Goal: Information Seeking & Learning: Learn about a topic

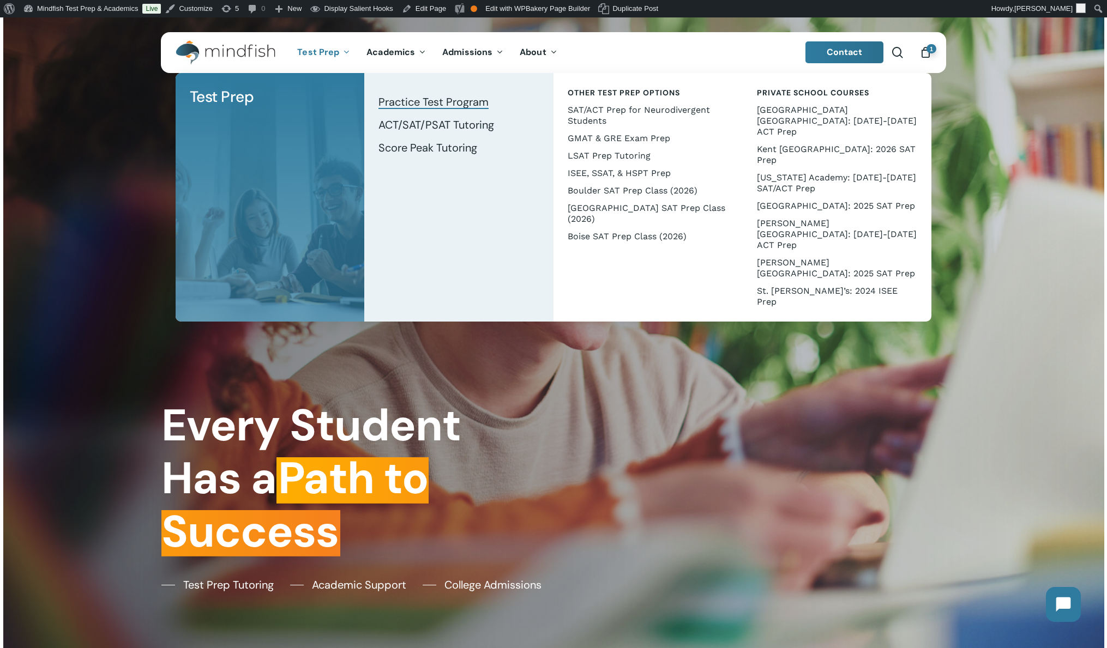
click at [414, 105] on span "Practice Test Program" at bounding box center [433, 102] width 110 height 14
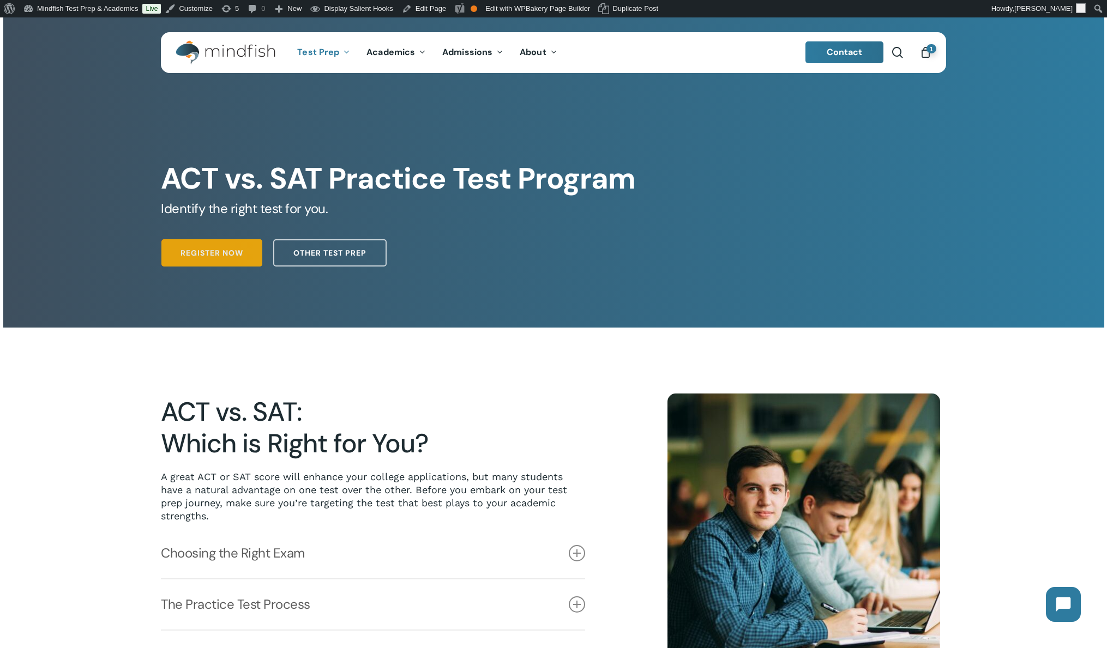
click at [180, 249] on span "Register Now" at bounding box center [211, 252] width 63 height 11
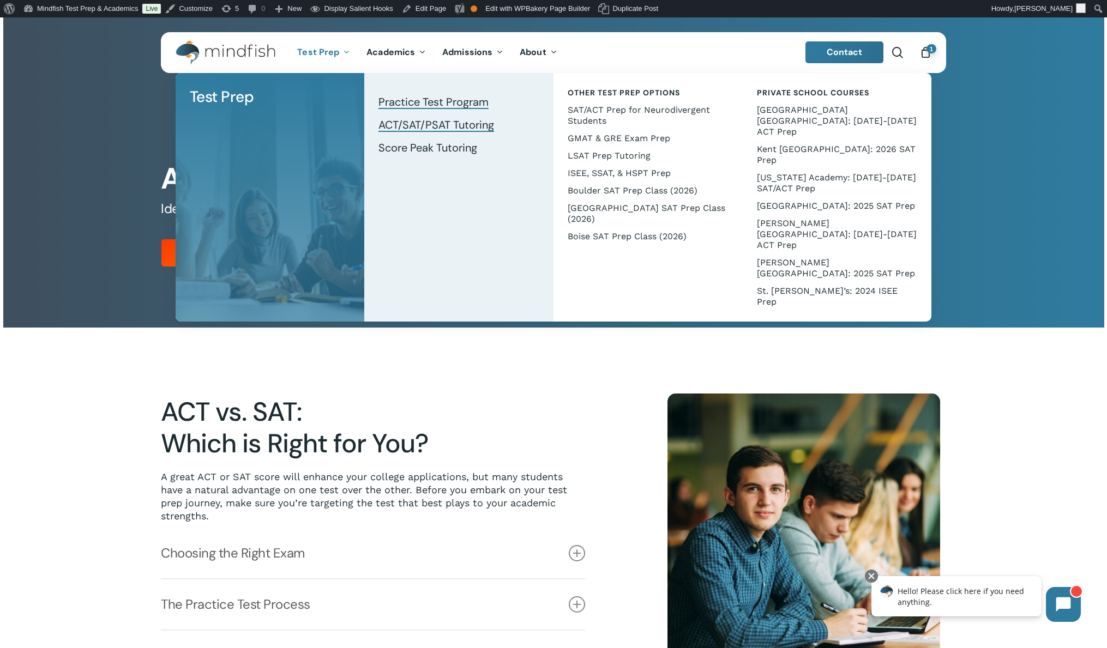
click at [442, 128] on span "ACT/SAT/PSAT Tutoring" at bounding box center [436, 125] width 116 height 14
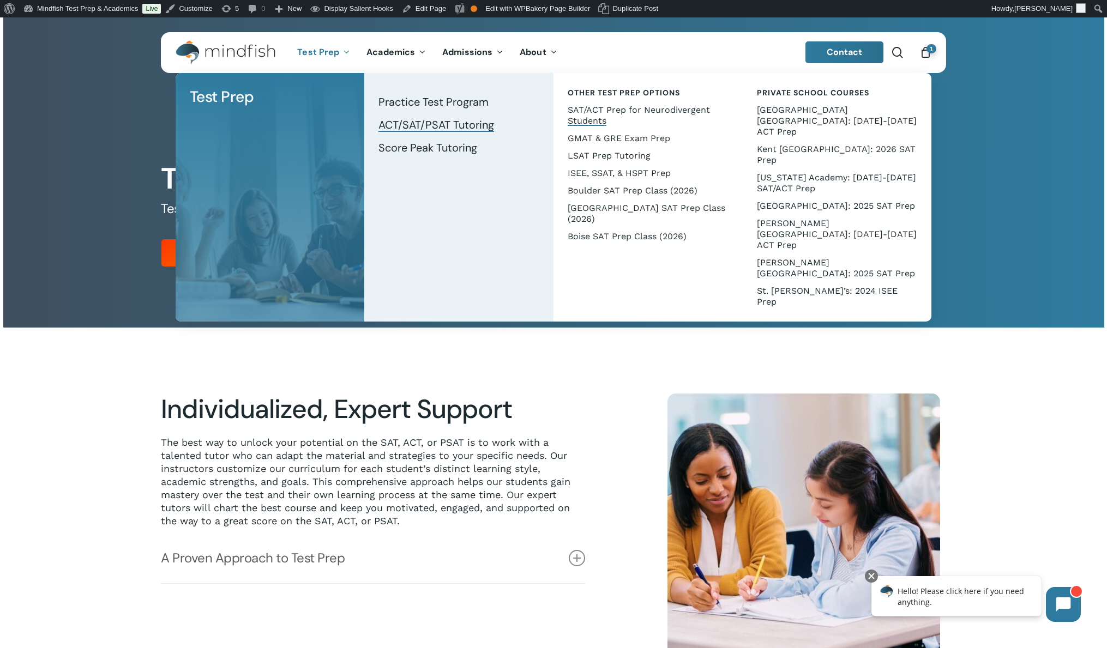
click at [609, 113] on span "SAT/ACT Prep for Neurodivergent Students" at bounding box center [638, 115] width 142 height 21
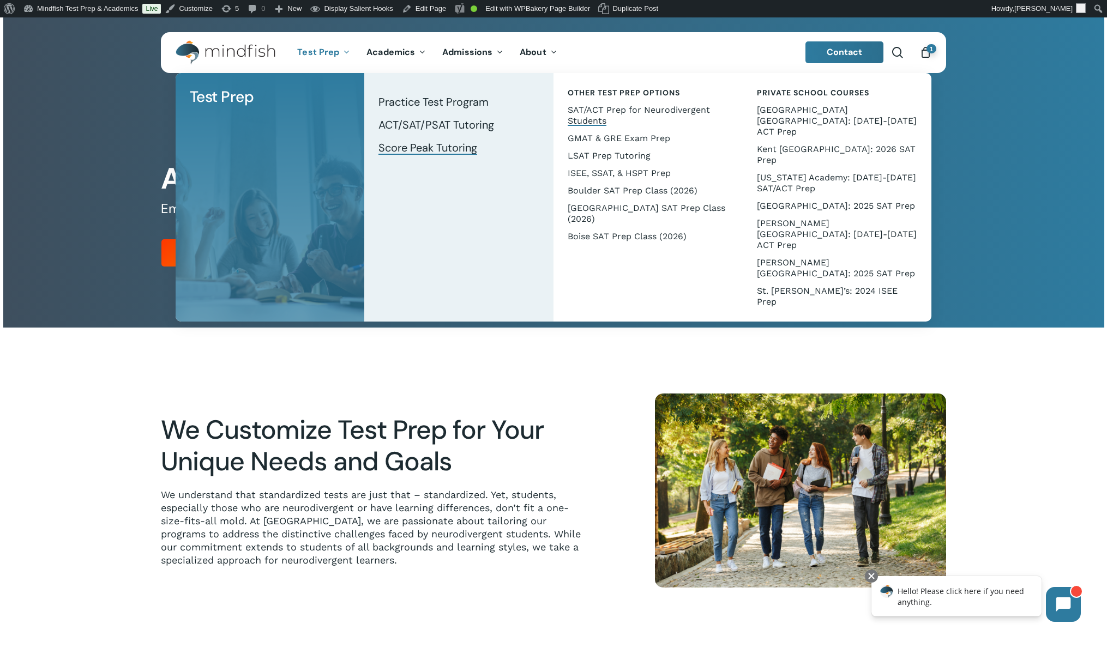
click at [424, 142] on span "Score Peak Tutoring" at bounding box center [427, 148] width 99 height 14
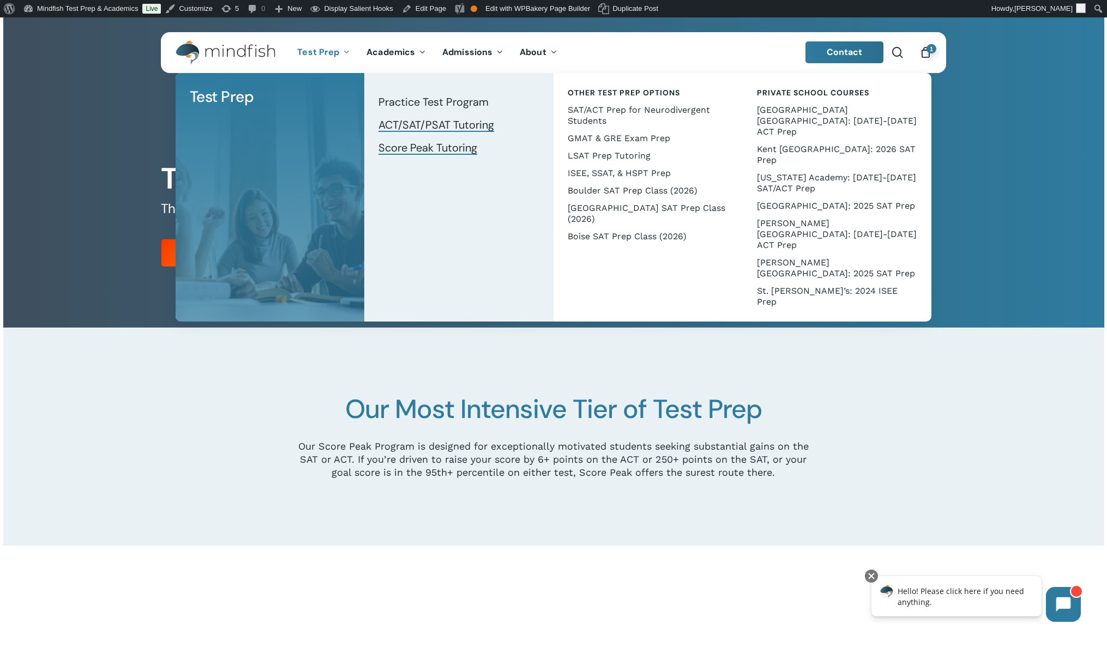
click at [418, 126] on span "ACT/SAT/PSAT Tutoring" at bounding box center [436, 125] width 116 height 14
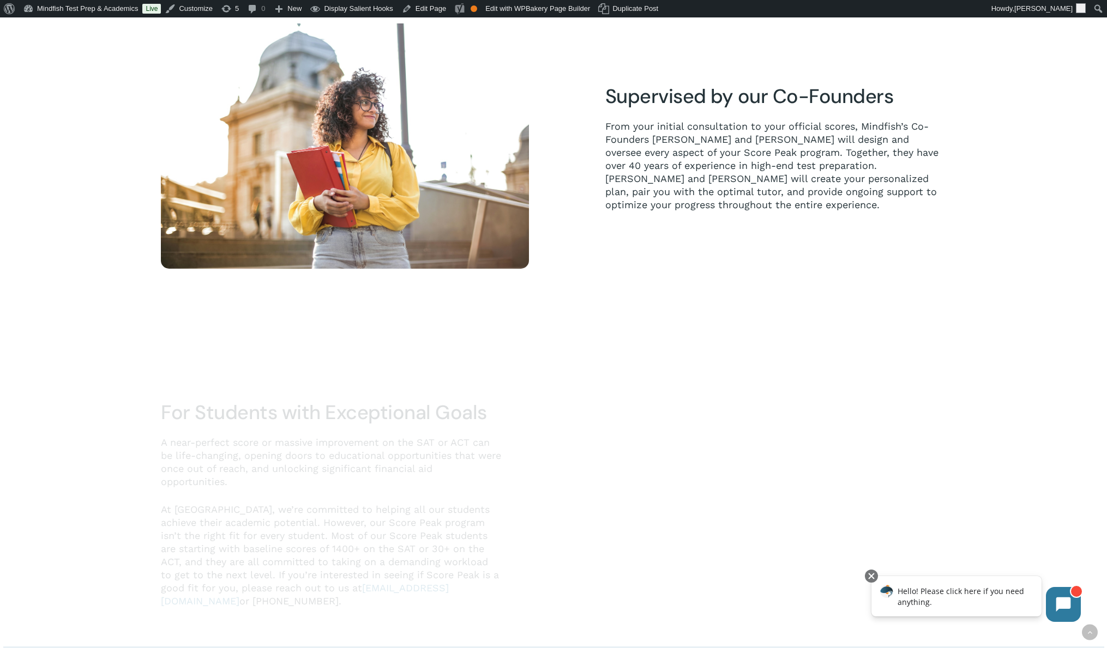
scroll to position [753, 0]
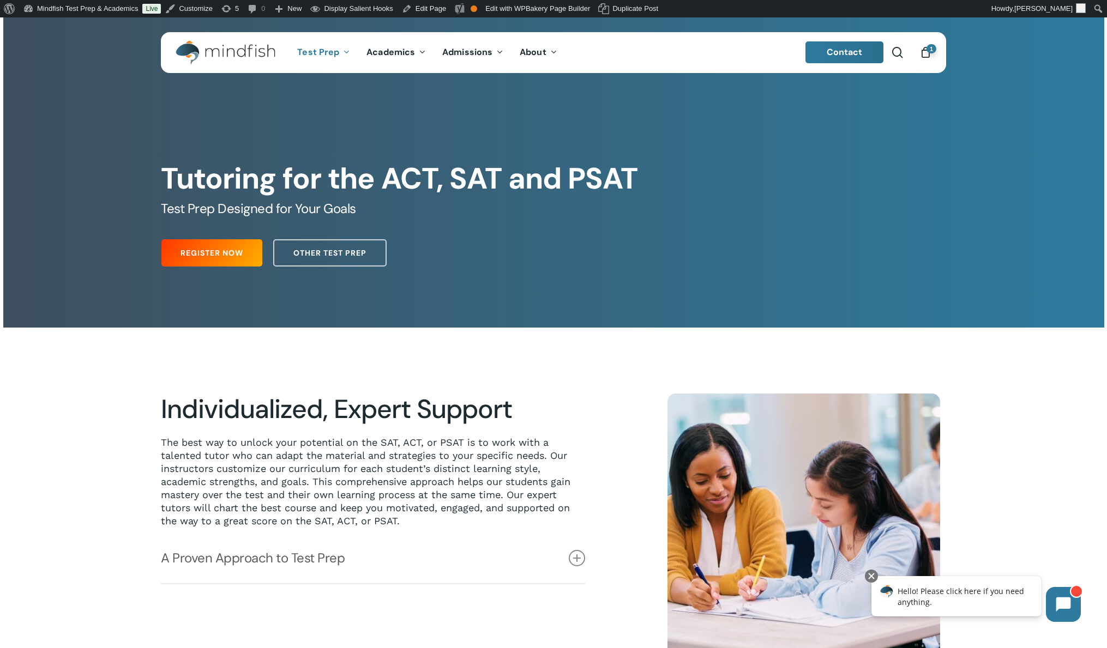
click at [1034, 345] on div at bounding box center [553, 531] width 1101 height 406
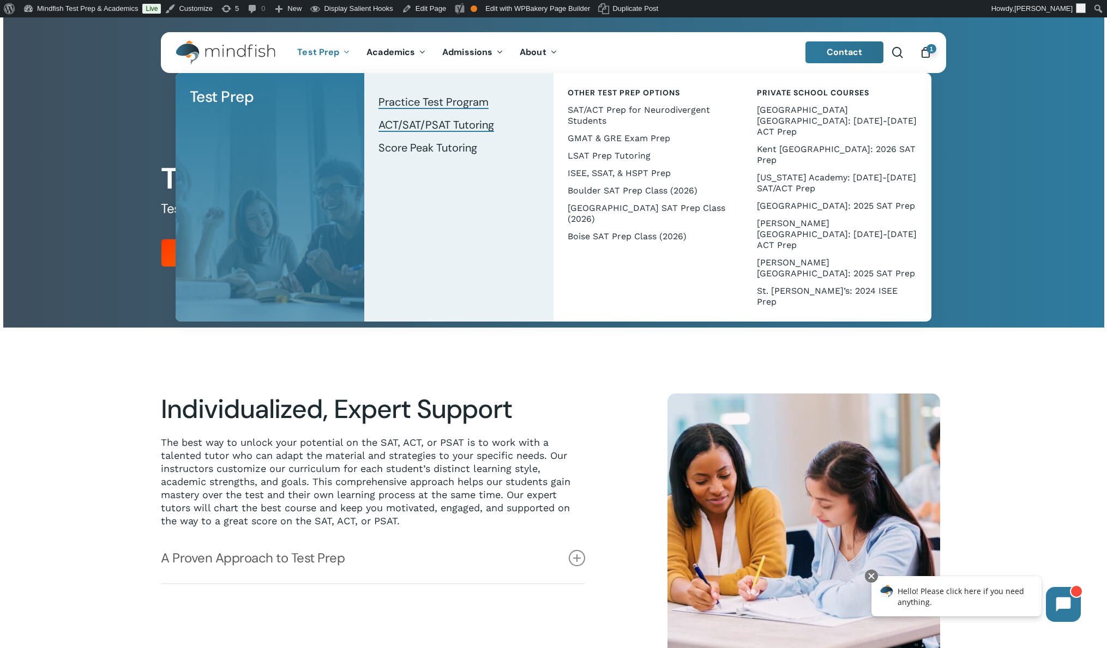
click at [418, 98] on span "Practice Test Program" at bounding box center [433, 102] width 110 height 14
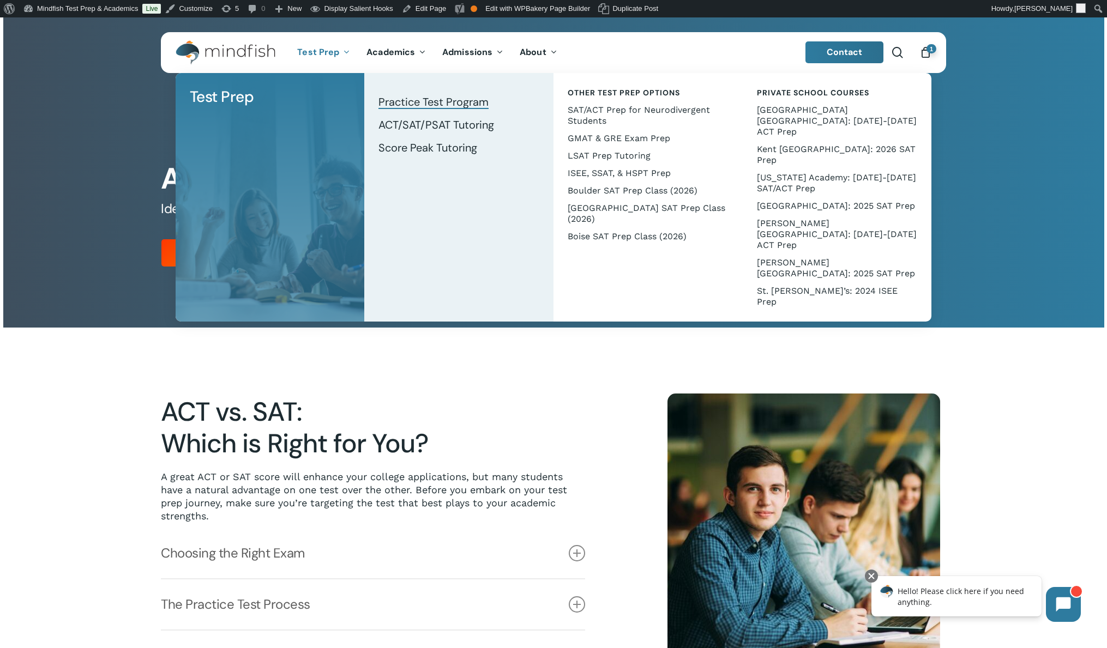
click at [320, 55] on span "Test Prep" at bounding box center [318, 51] width 42 height 11
click at [409, 122] on span "ACT/SAT/PSAT Tutoring" at bounding box center [436, 125] width 116 height 14
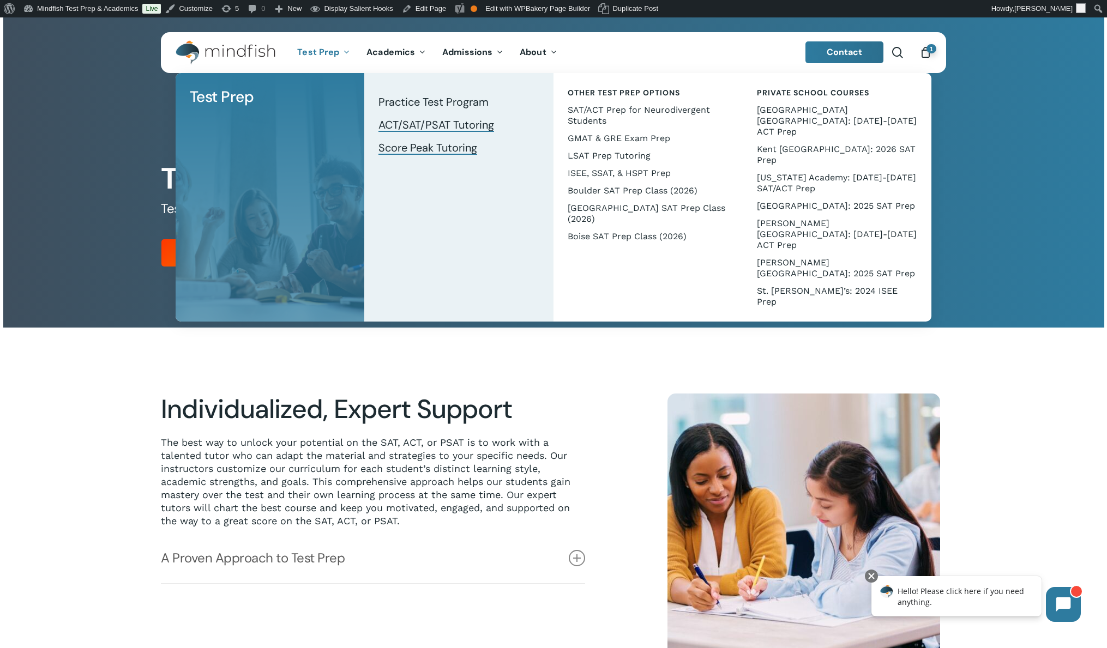
click at [415, 151] on span "Score Peak Tutoring" at bounding box center [427, 148] width 99 height 14
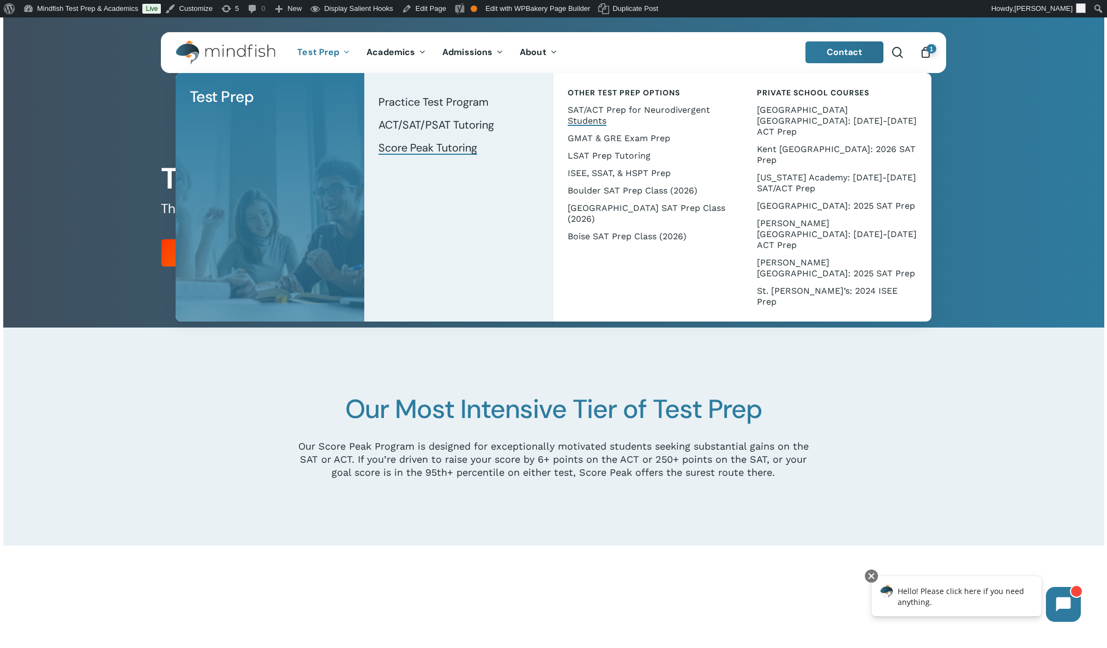
click at [603, 112] on span "SAT/ACT Prep for Neurodivergent Students" at bounding box center [638, 115] width 142 height 21
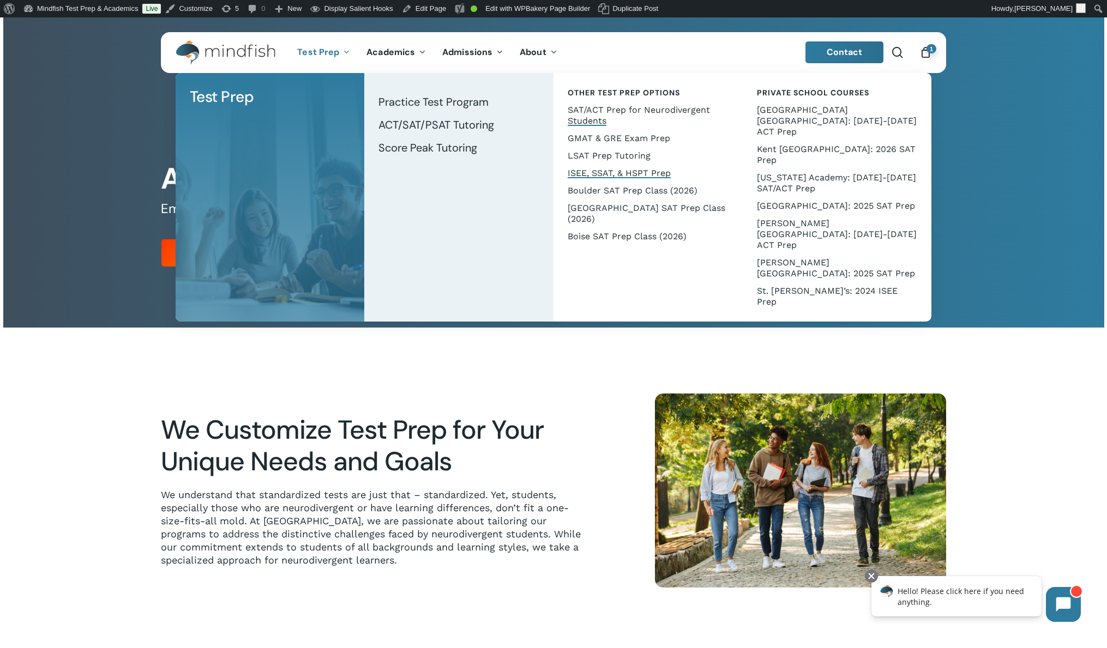
click at [607, 171] on span "ISEE, SSAT, & HSPT Prep" at bounding box center [618, 173] width 103 height 10
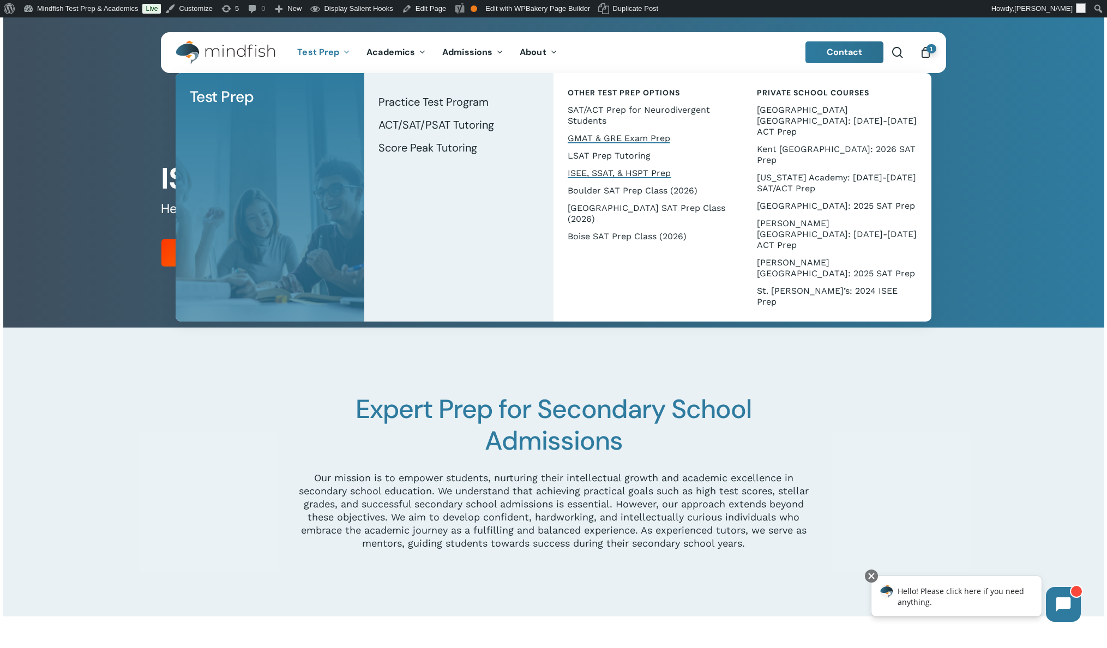
click at [616, 138] on span "GMAT & GRE Exam Prep" at bounding box center [618, 138] width 102 height 10
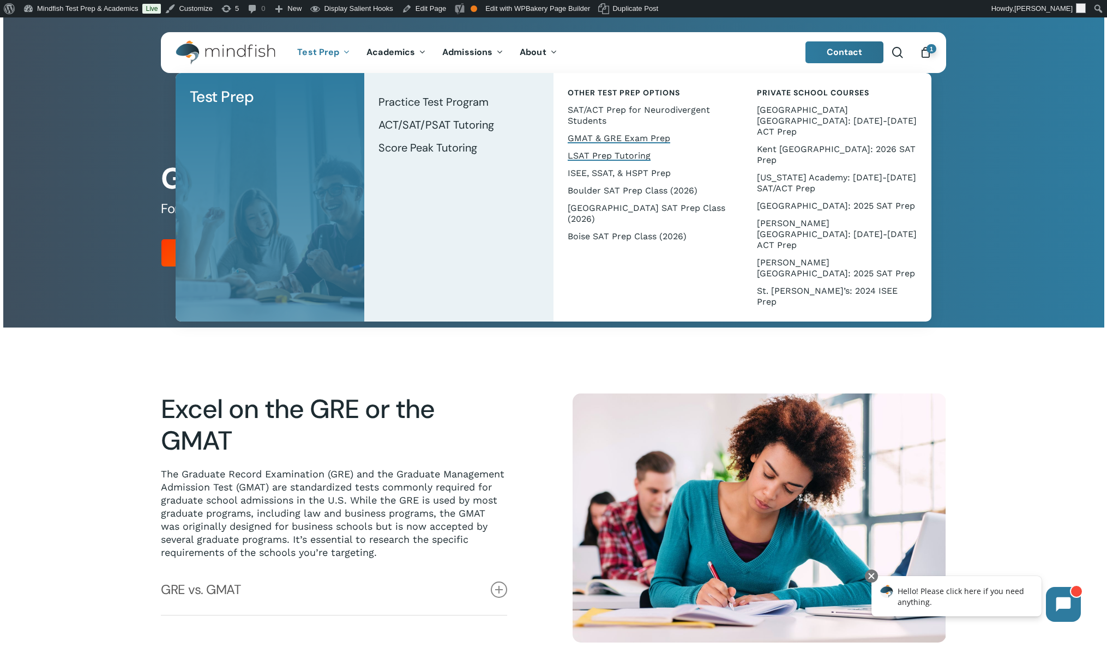
click at [602, 155] on span "LSAT Prep Tutoring" at bounding box center [608, 155] width 83 height 10
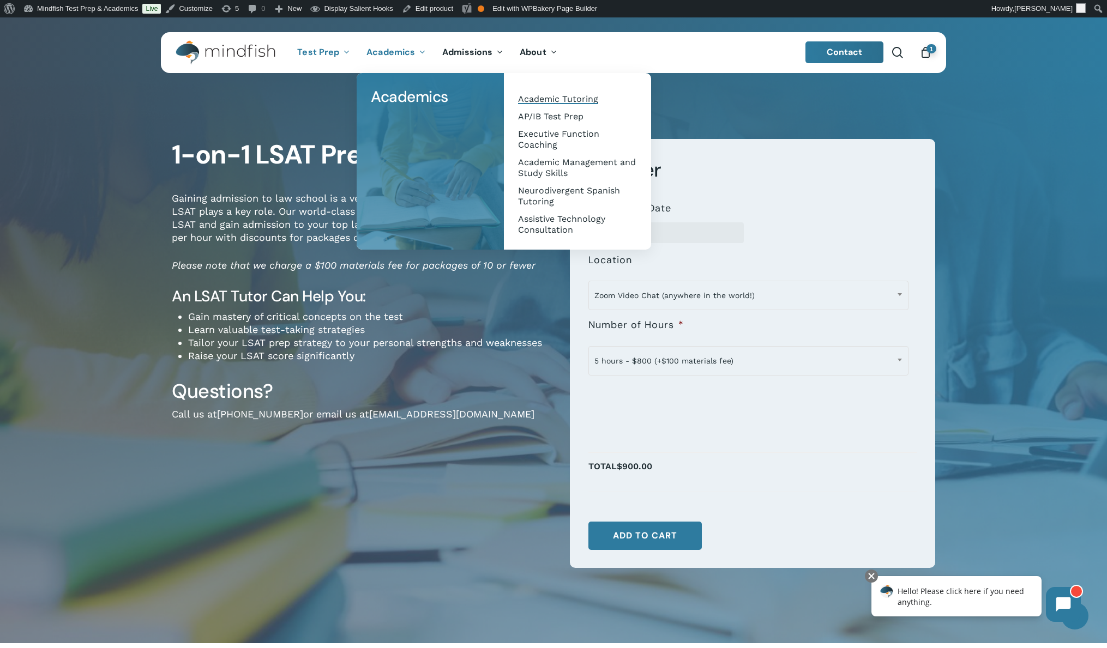
click at [560, 101] on span "Academic Tutoring" at bounding box center [558, 99] width 80 height 10
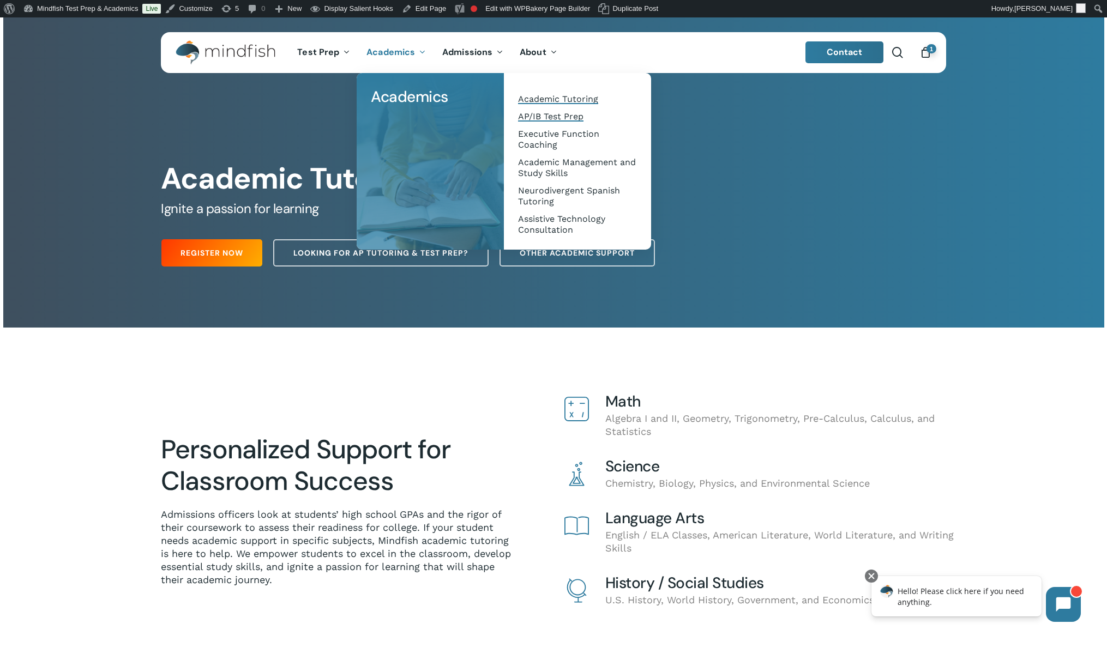
click at [537, 112] on span "AP/IB Test Prep" at bounding box center [550, 116] width 65 height 10
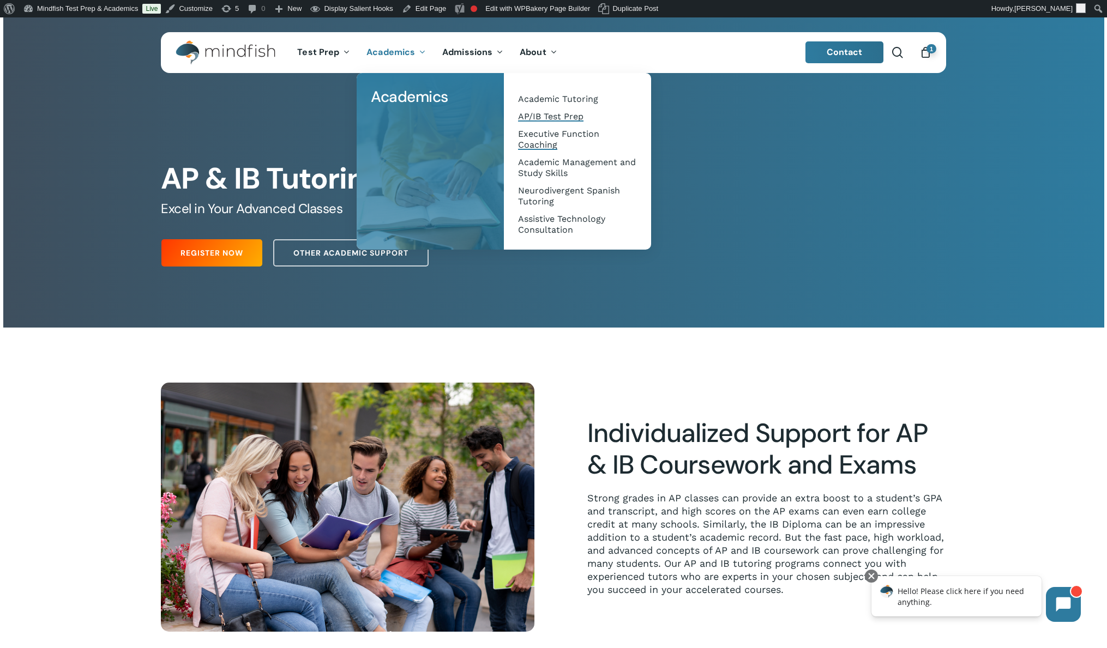
click at [543, 139] on span "Executive Function Coaching" at bounding box center [558, 139] width 81 height 21
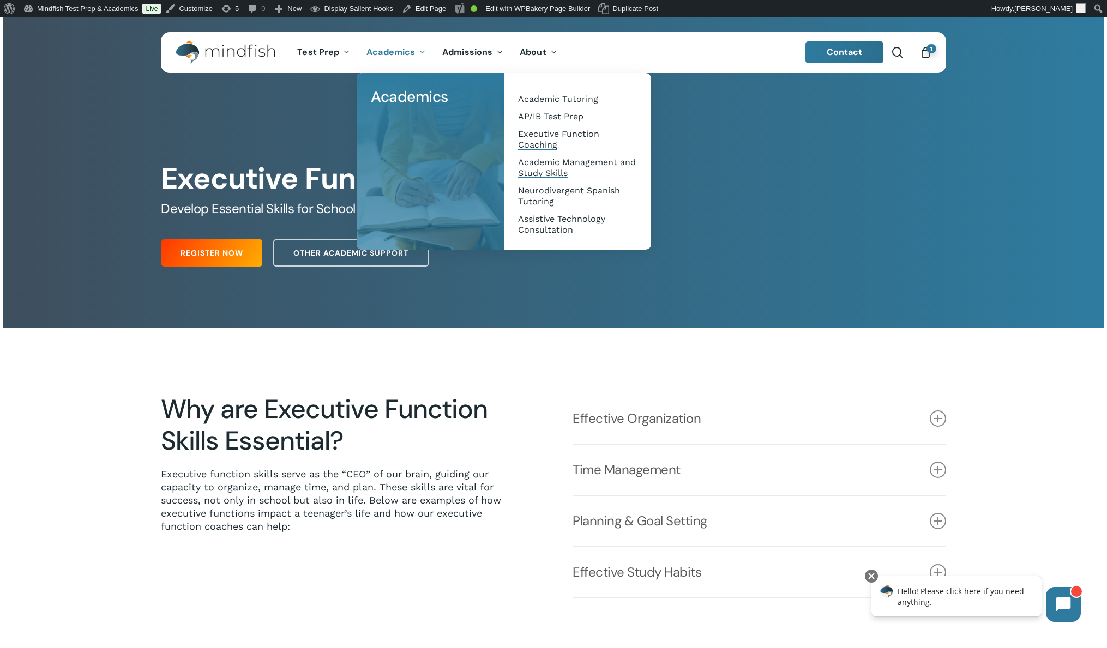
click at [543, 161] on span "Academic Management and Study Skills" at bounding box center [577, 167] width 118 height 21
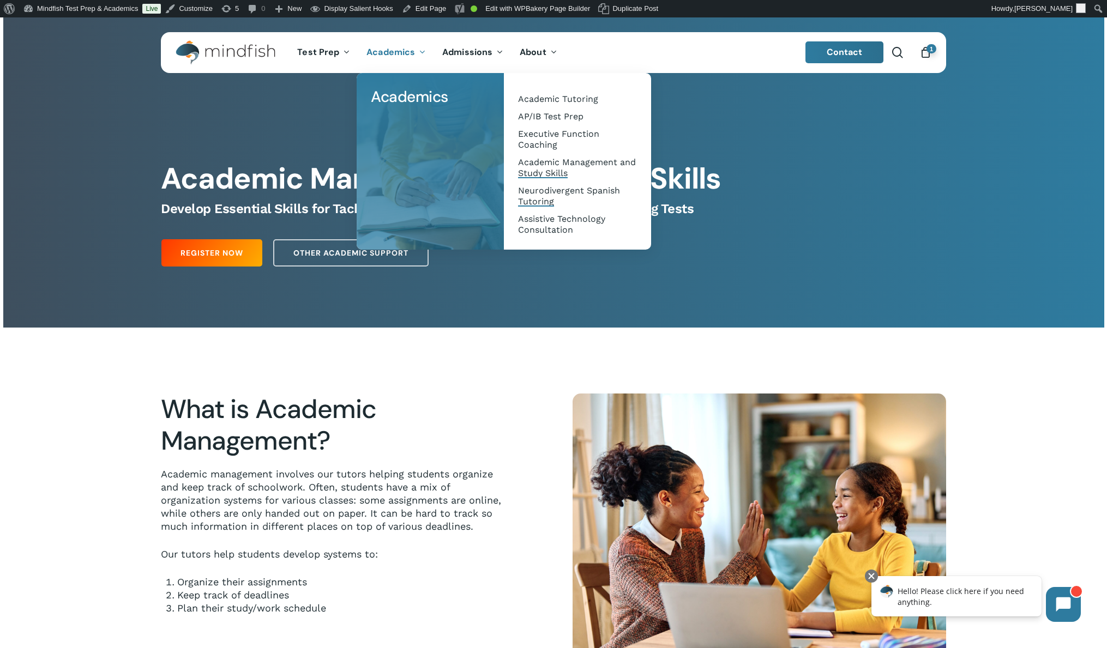
click at [533, 190] on span "Neurodivergent Spanish Tutoring" at bounding box center [569, 195] width 102 height 21
